Goal: Transaction & Acquisition: Purchase product/service

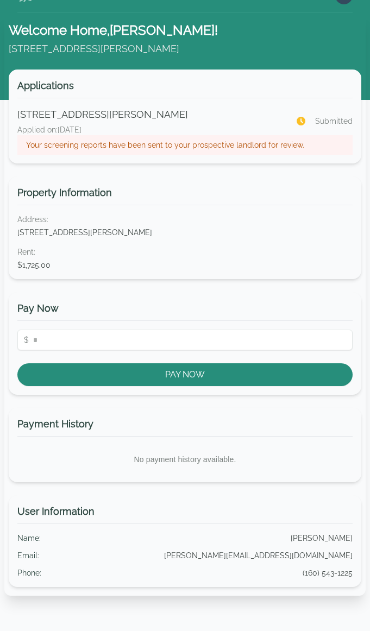
scroll to position [22, 0]
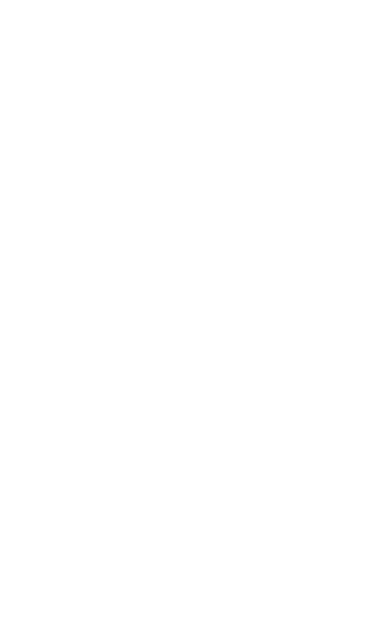
scroll to position [22, 0]
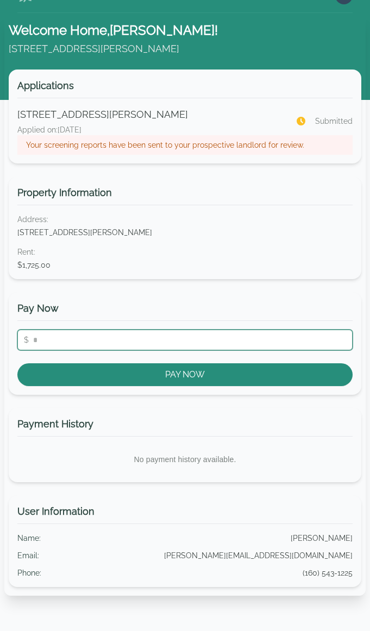
click at [131, 343] on input "number" at bounding box center [184, 340] width 335 height 21
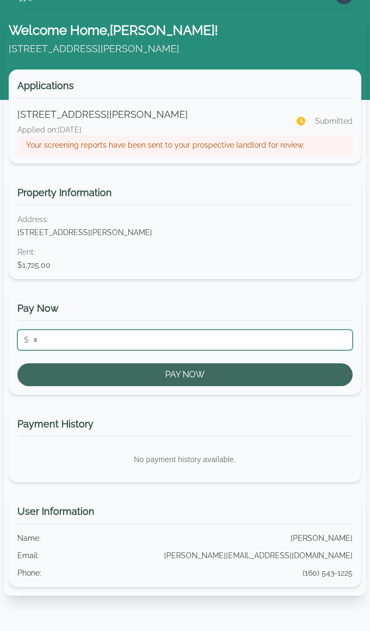
type input "**"
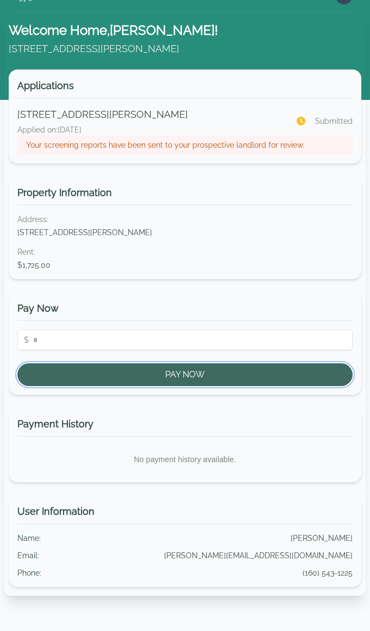
click at [138, 365] on button "Pay Now" at bounding box center [184, 374] width 335 height 23
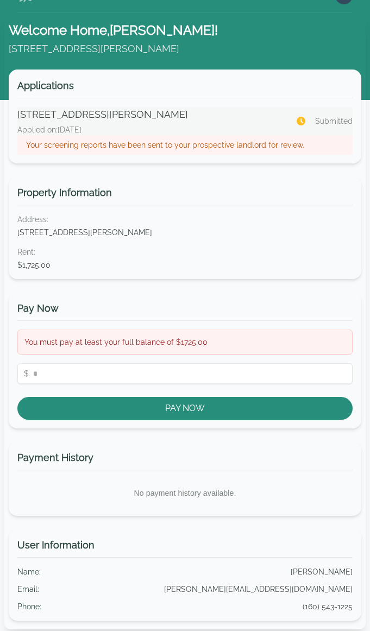
click at [167, 147] on p "Your screening reports have been sent to your prospective landlord for review." at bounding box center [185, 145] width 318 height 11
